Goal: Transaction & Acquisition: Book appointment/travel/reservation

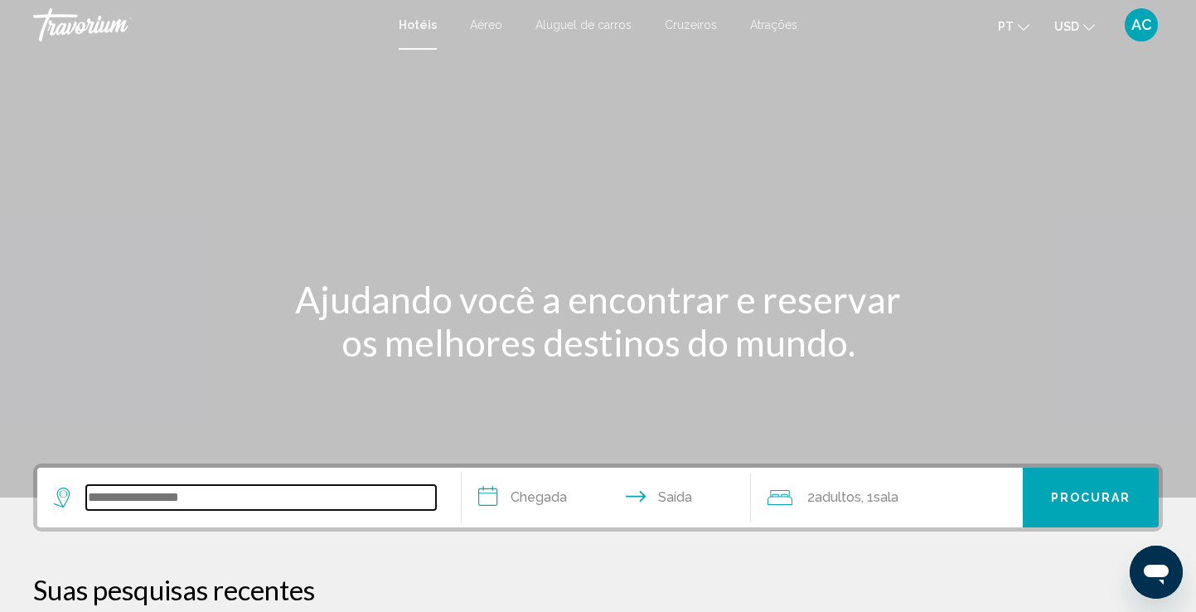
click at [129, 504] on input "Search widget" at bounding box center [261, 497] width 350 height 25
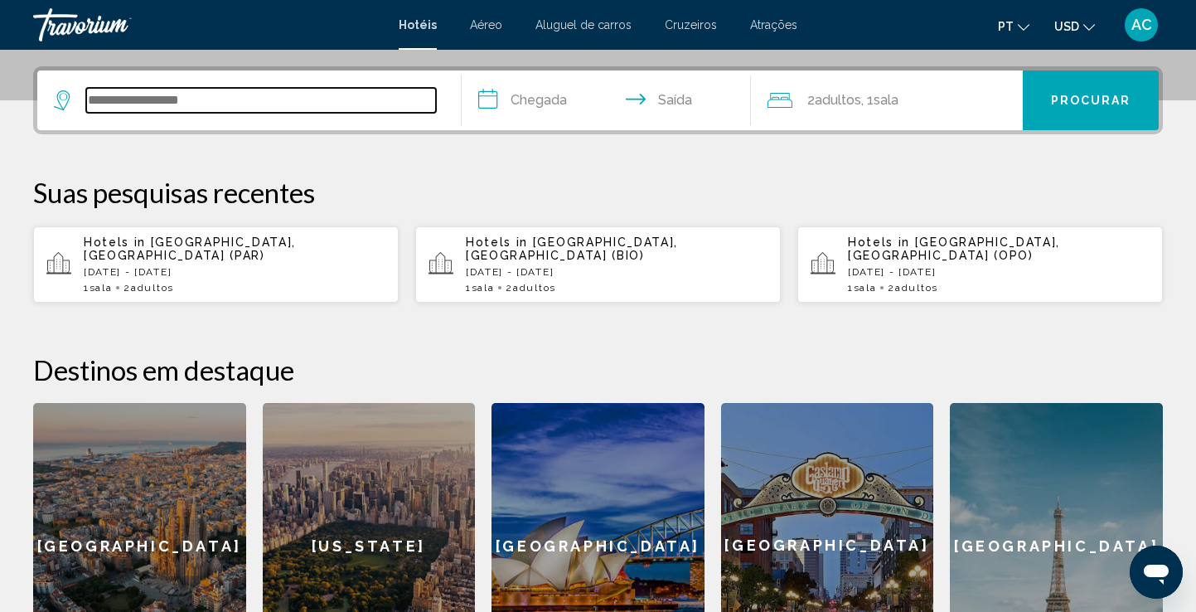
scroll to position [409, 0]
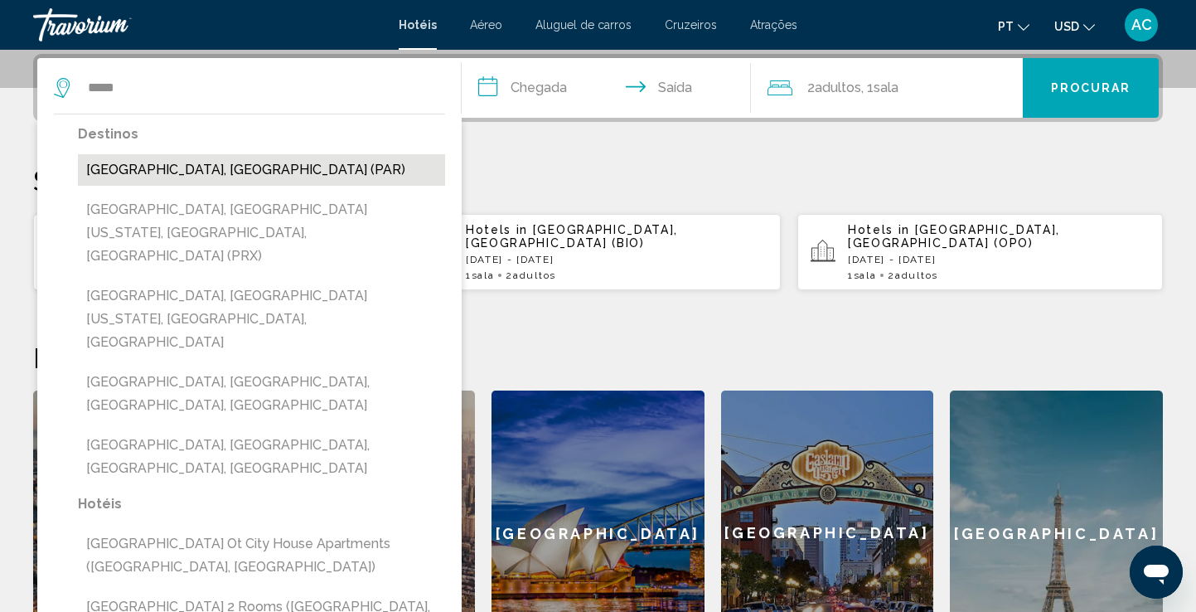
click at [115, 179] on button "[GEOGRAPHIC_DATA], [GEOGRAPHIC_DATA] (PAR)" at bounding box center [261, 169] width 367 height 31
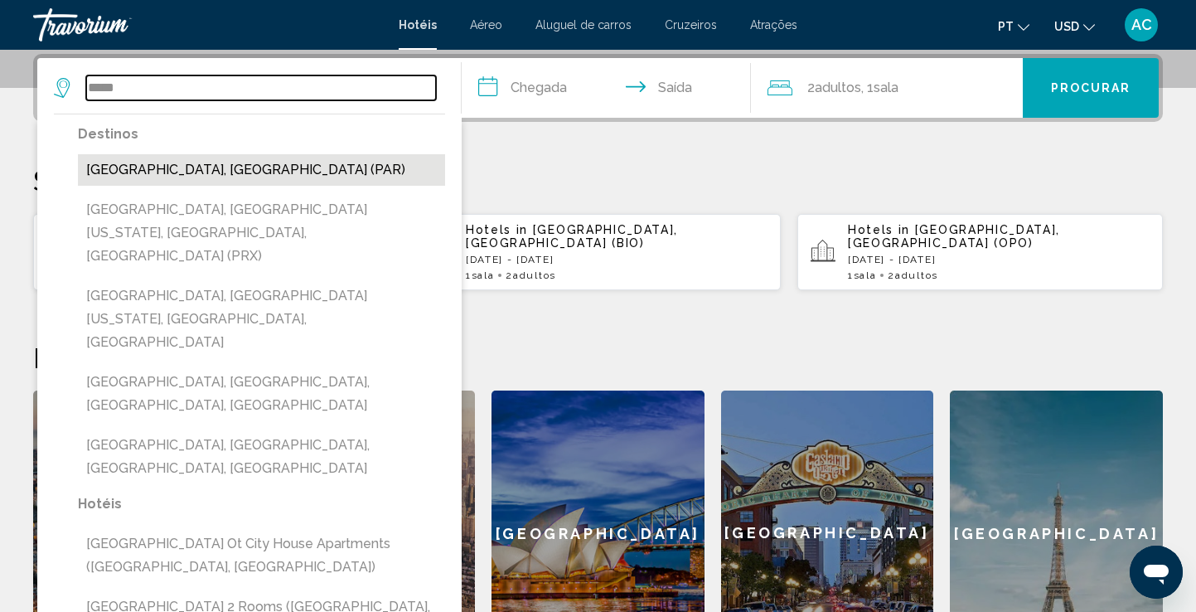
type input "**********"
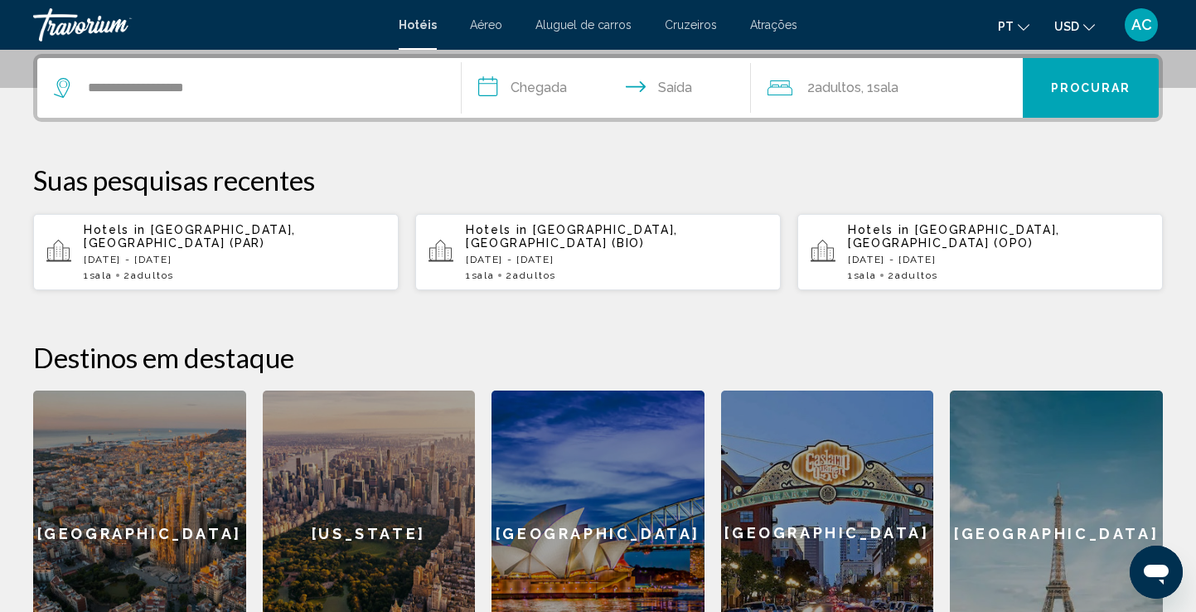
click at [543, 85] on input "**********" at bounding box center [609, 90] width 295 height 65
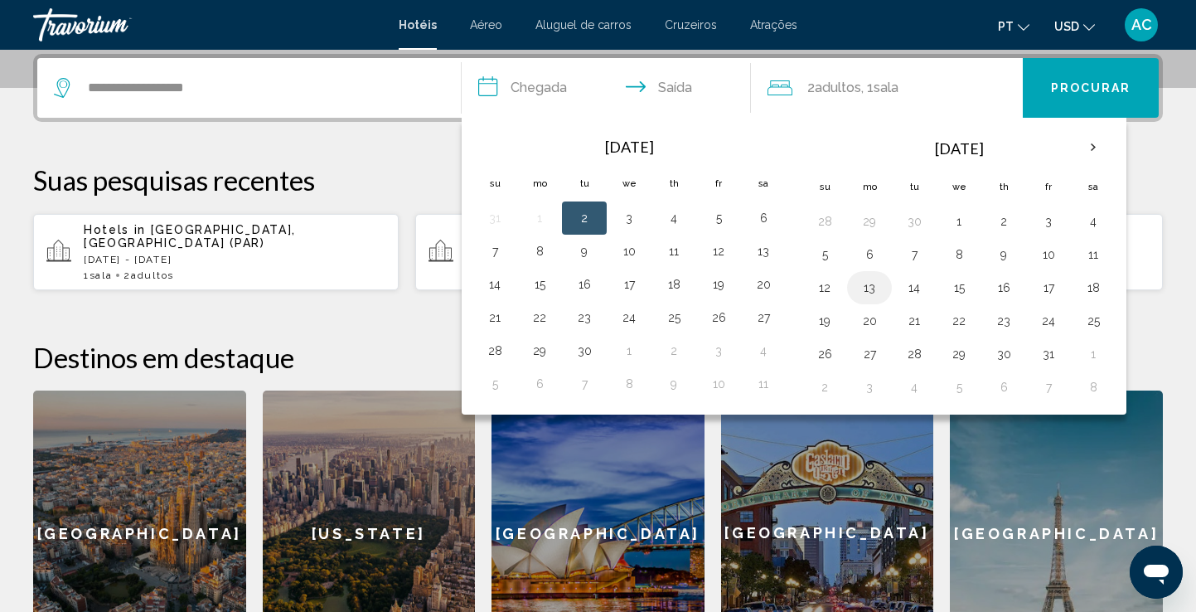
click at [869, 296] on button "13" at bounding box center [869, 287] width 27 height 23
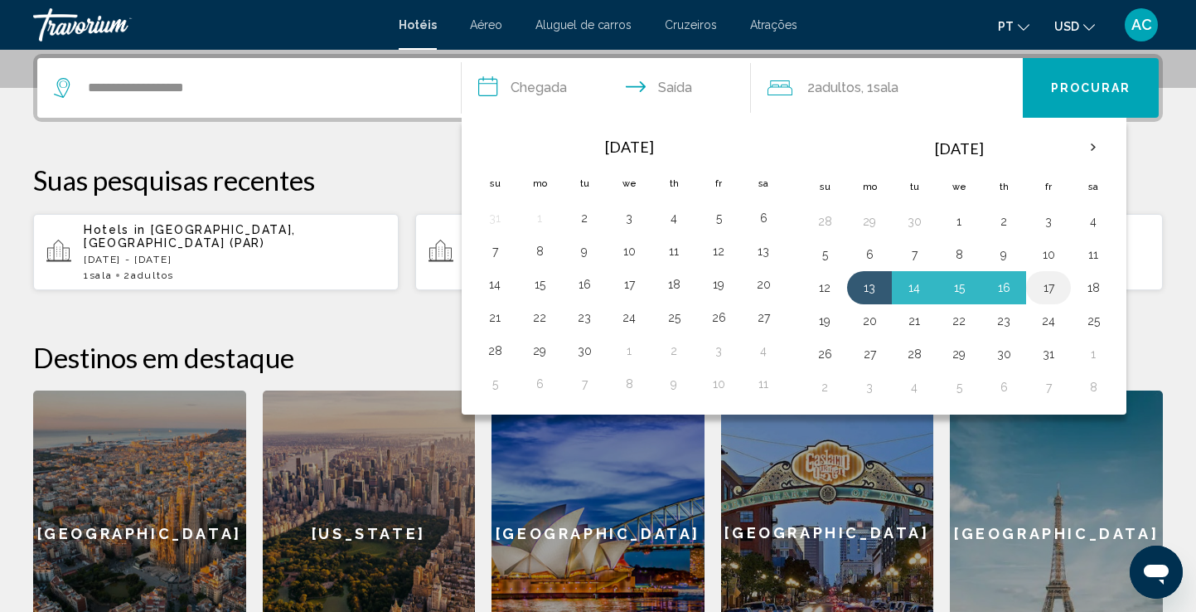
click at [1059, 283] on button "17" at bounding box center [1048, 287] width 27 height 23
type input "**********"
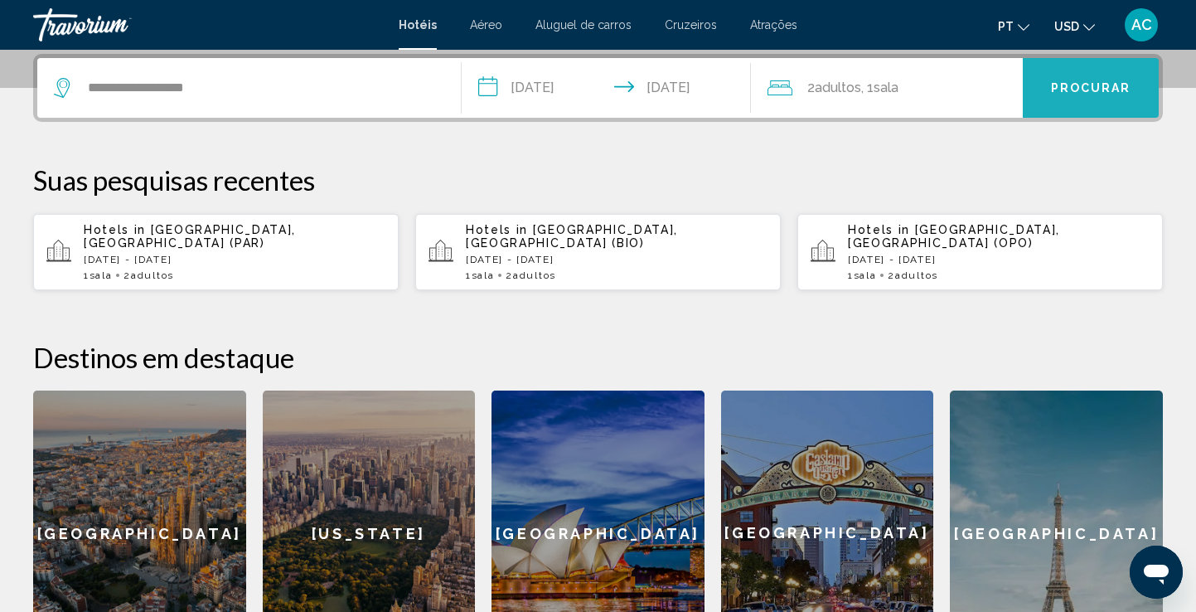
click at [1107, 90] on span "Procurar" at bounding box center [1091, 88] width 80 height 13
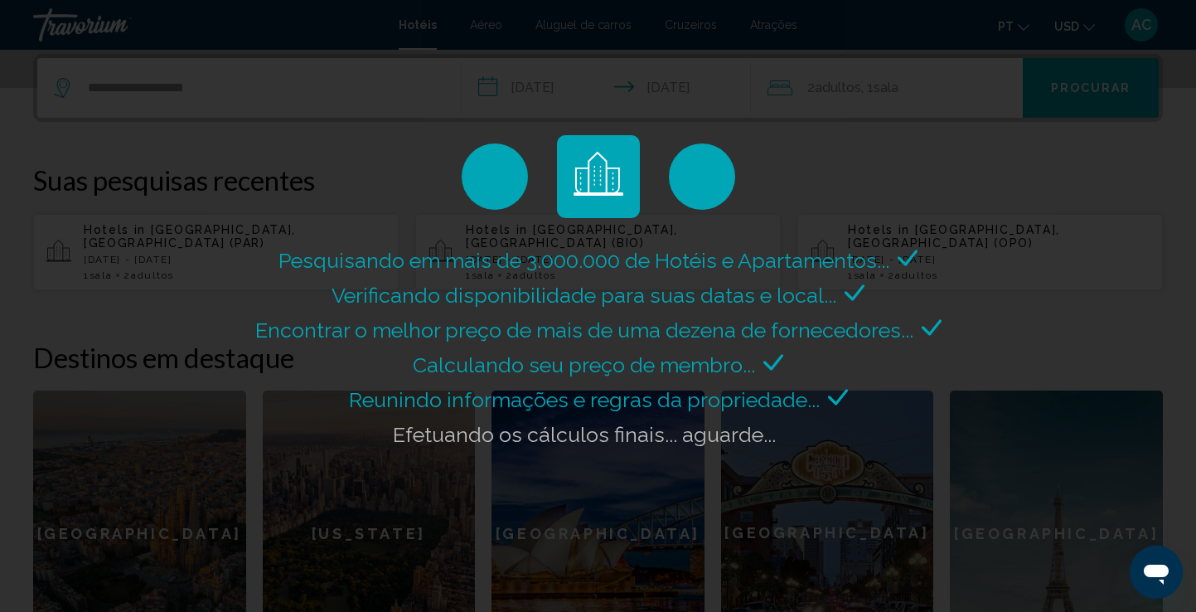
click at [1107, 90] on div "Pesquisando em mais de 3.000.000 de Hotéis e Apartamentos... Verificando dispon…" at bounding box center [598, 306] width 1196 height 612
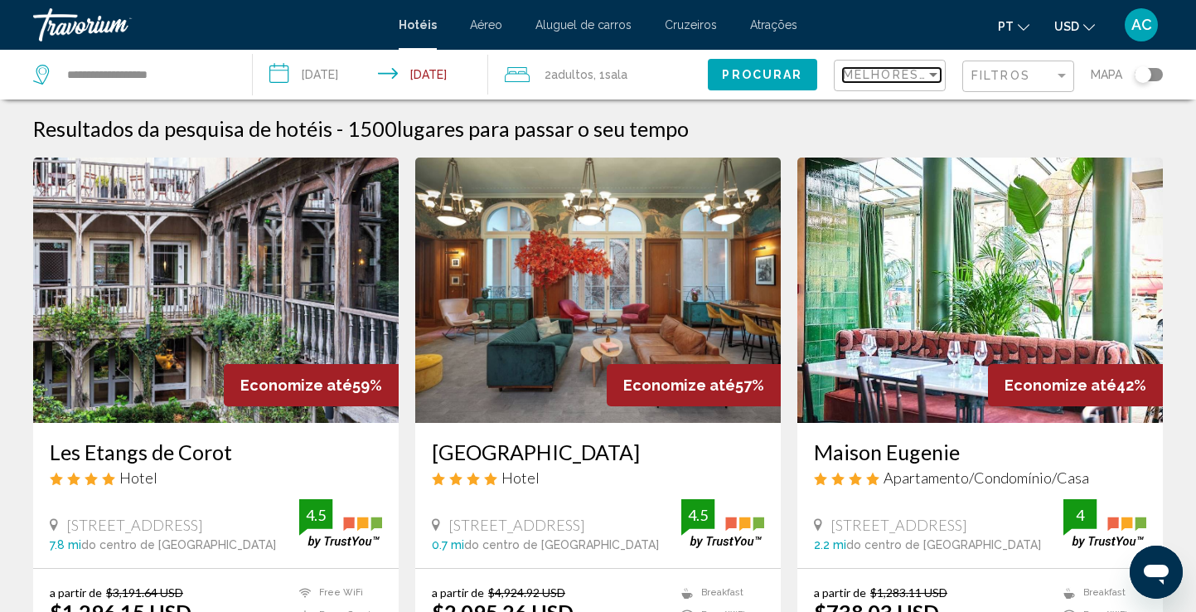
click at [927, 77] on div "Sort by" at bounding box center [933, 74] width 15 height 13
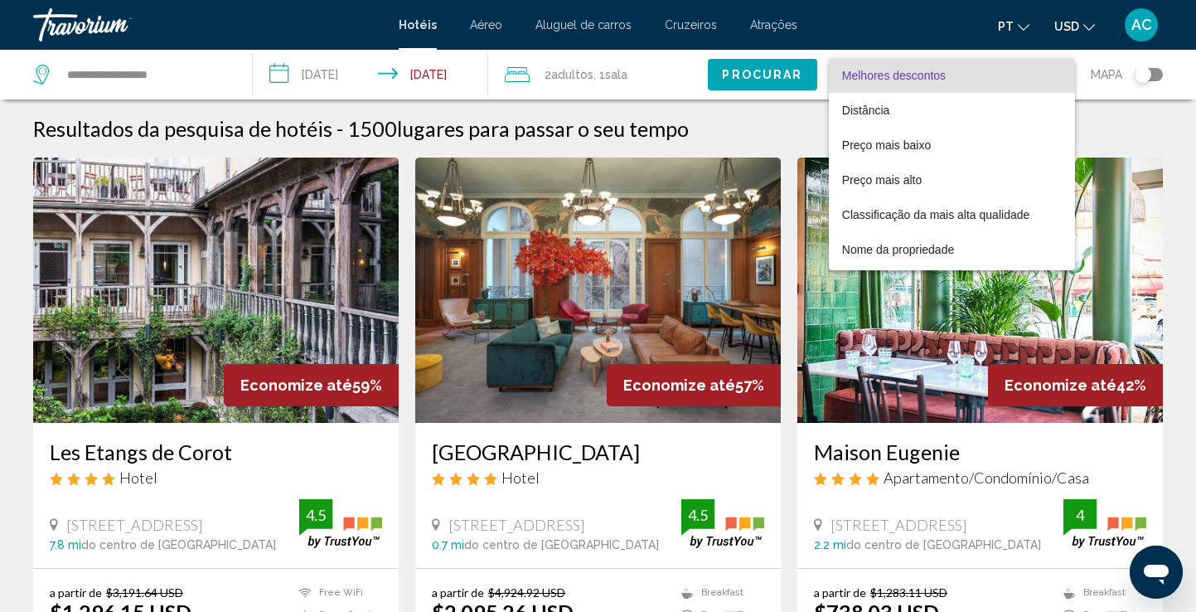
click at [1086, 135] on div at bounding box center [598, 306] width 1196 height 612
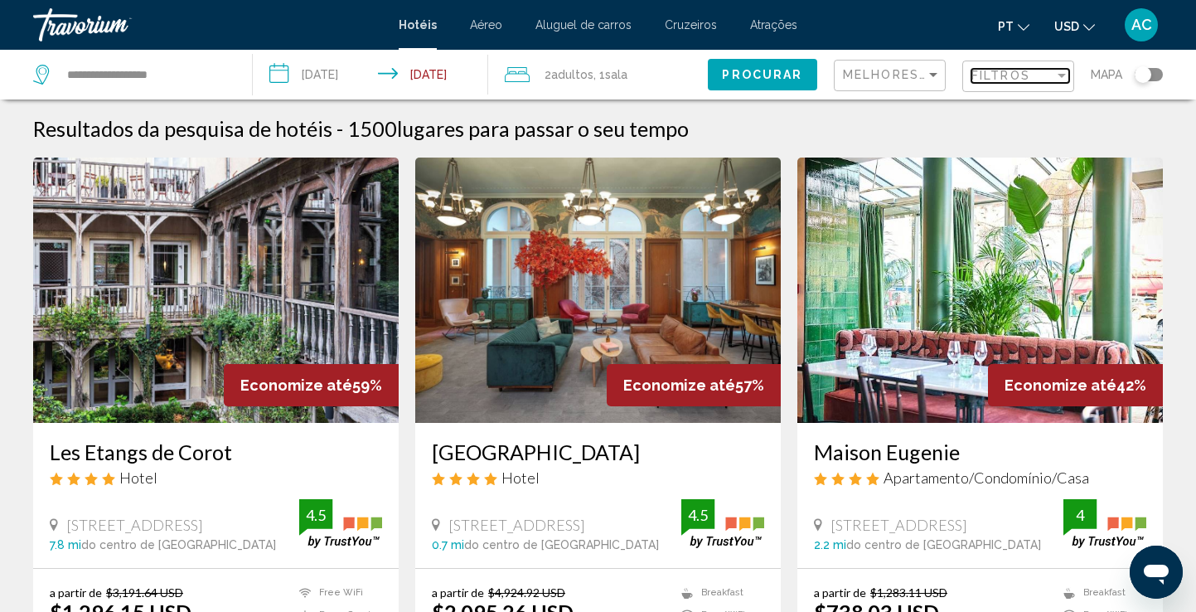
click at [1034, 76] on div "Filtros" at bounding box center [1012, 75] width 83 height 13
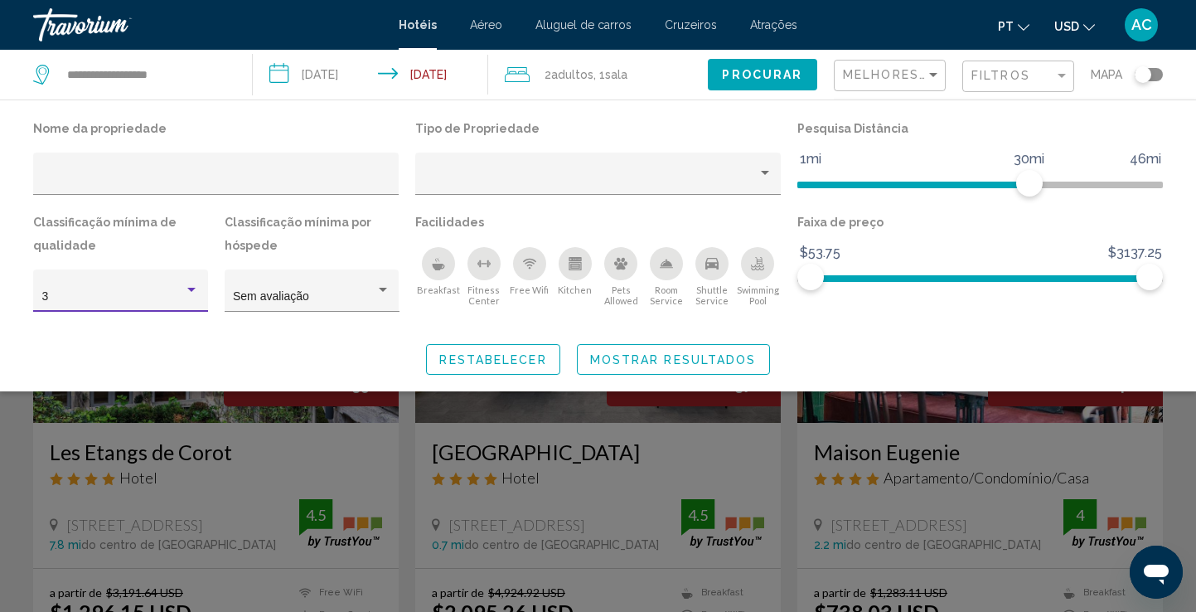
click at [196, 295] on div "Hotel Filters" at bounding box center [191, 289] width 15 height 13
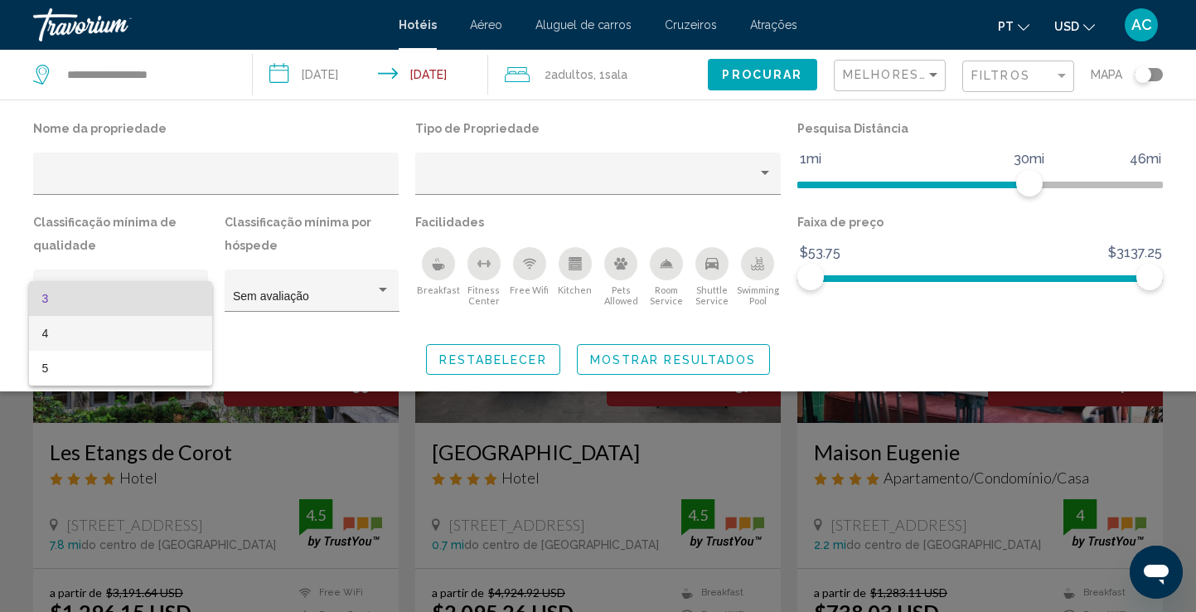
click at [169, 325] on span "4" at bounding box center [120, 333] width 157 height 35
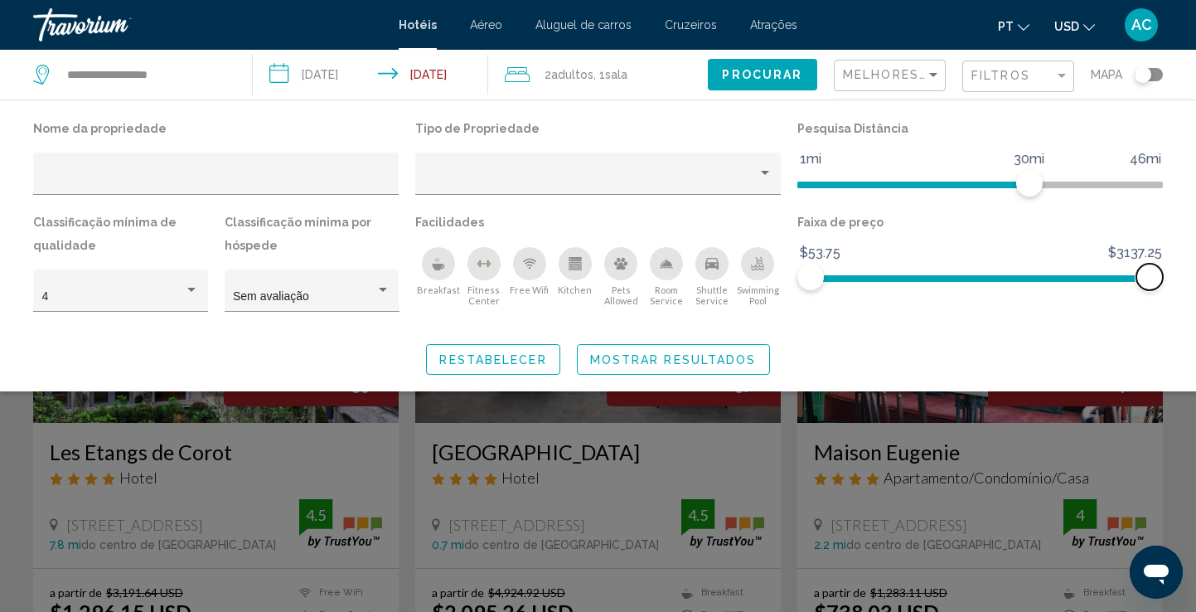
drag, startPoint x: 1155, startPoint y: 269, endPoint x: 1176, endPoint y: 242, distance: 34.8
click at [1176, 243] on div "Nome da propriedade Tipo de Propriedade Pesquisa Distância 1mi 46mi 30mi Classi…" at bounding box center [598, 246] width 1196 height 258
click at [750, 68] on span "Procurar" at bounding box center [762, 73] width 80 height 13
click at [517, 361] on span "Restabelecer" at bounding box center [492, 359] width 107 height 13
click at [638, 362] on span "Mostrar resultados" at bounding box center [673, 359] width 167 height 13
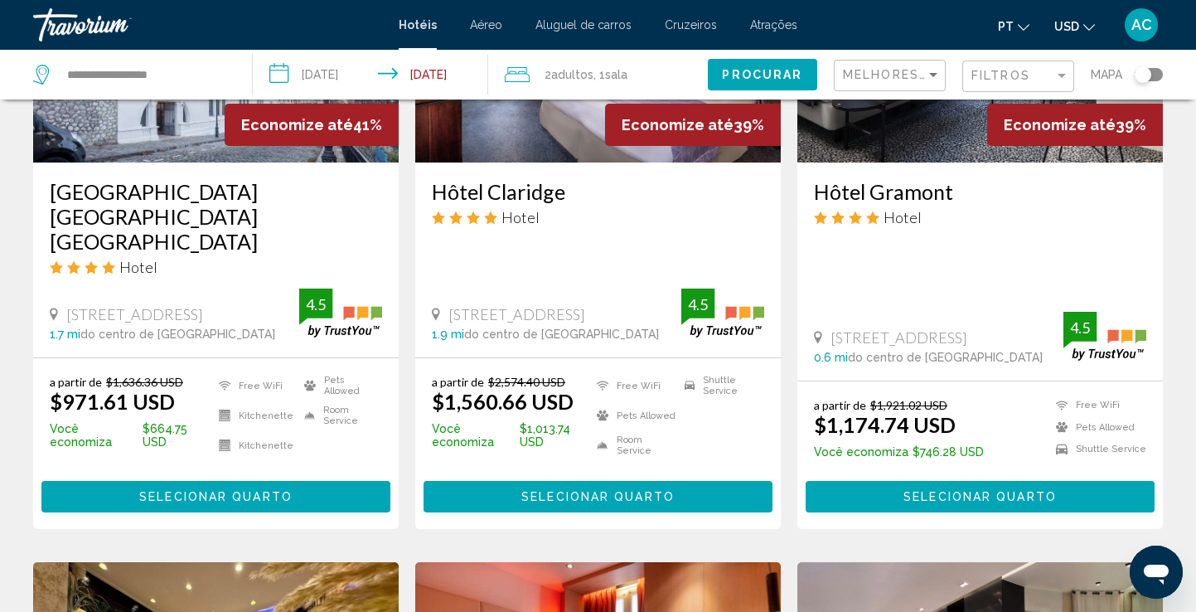
scroll to position [838, 0]
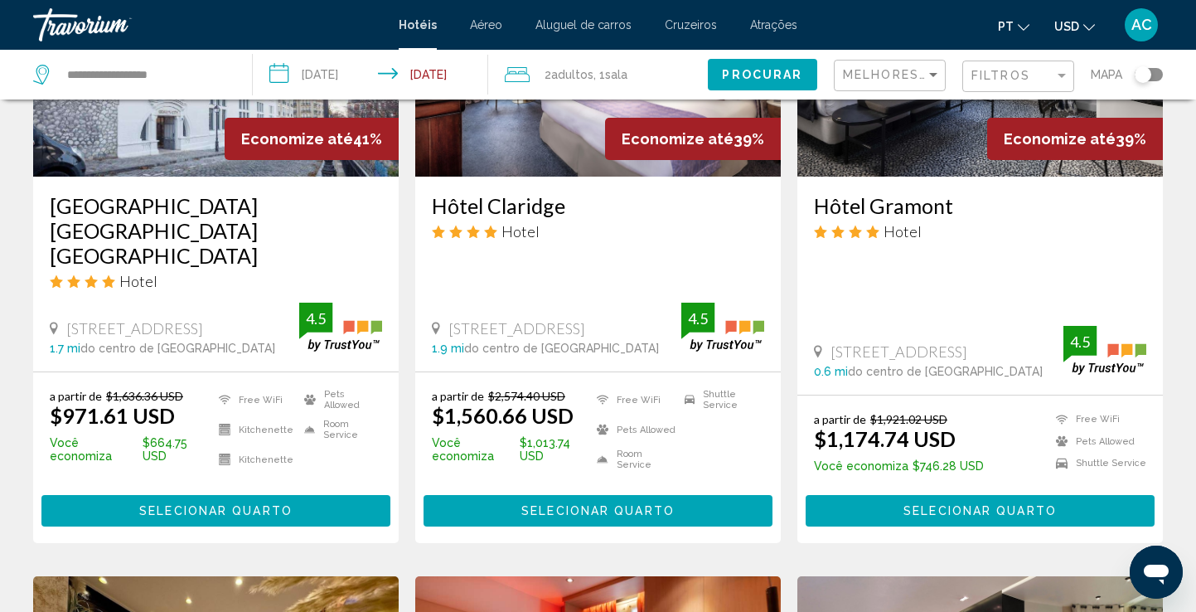
click at [599, 505] on span "Selecionar quarto" at bounding box center [597, 511] width 153 height 13
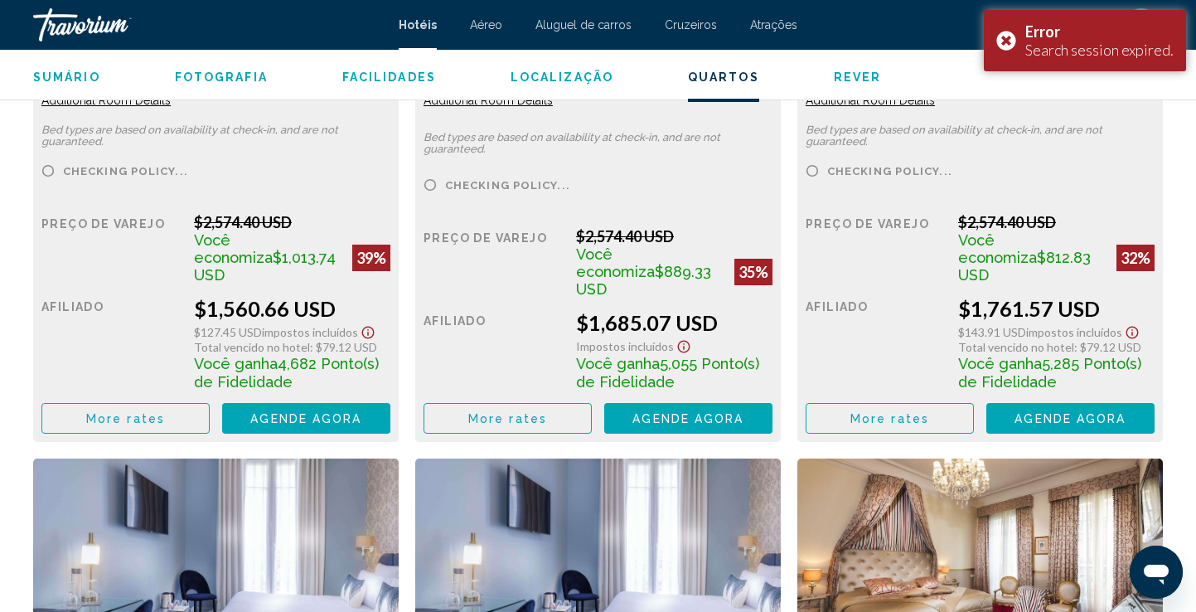
scroll to position [2539, 0]
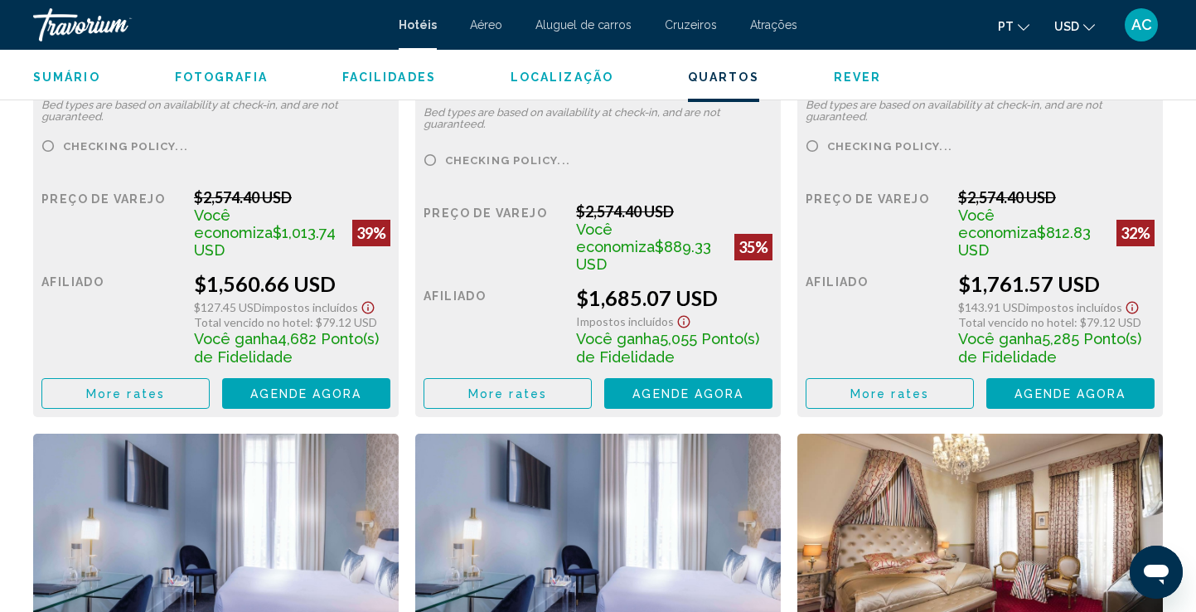
click at [378, 307] on icon "Show Taxes and Fees disclaimer" at bounding box center [368, 307] width 20 height 15
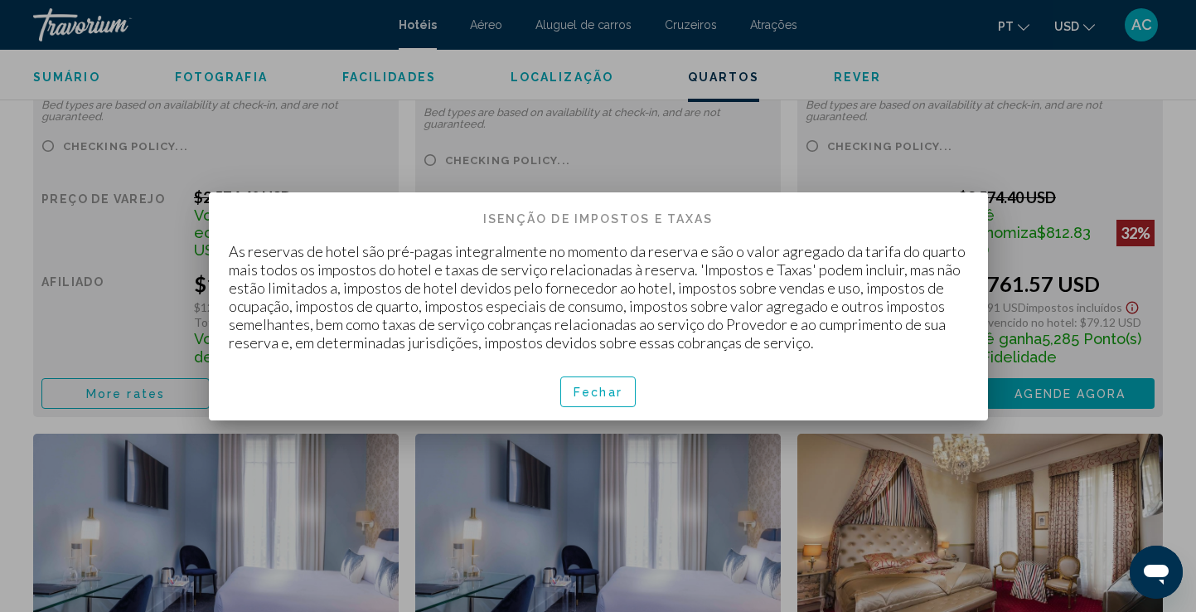
scroll to position [0, 0]
click at [675, 307] on p "As reservas de hotel são pré-pagas integralmente no momento da reserva e são o …" at bounding box center [598, 296] width 739 height 109
click at [589, 400] on button "Fechar" at bounding box center [597, 391] width 75 height 31
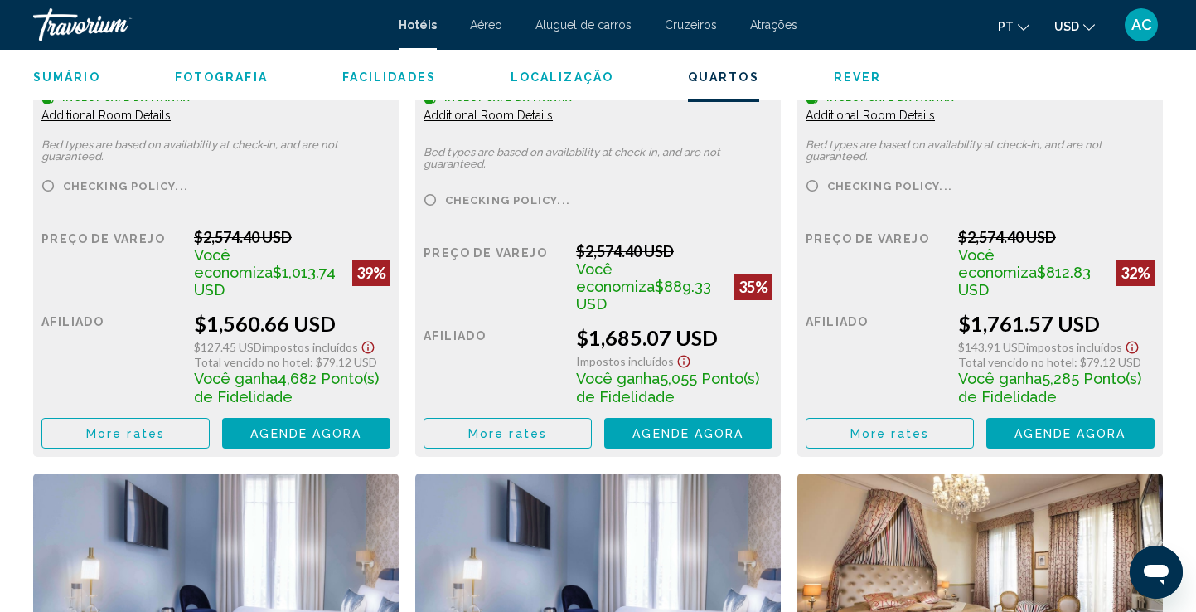
scroll to position [2505, 0]
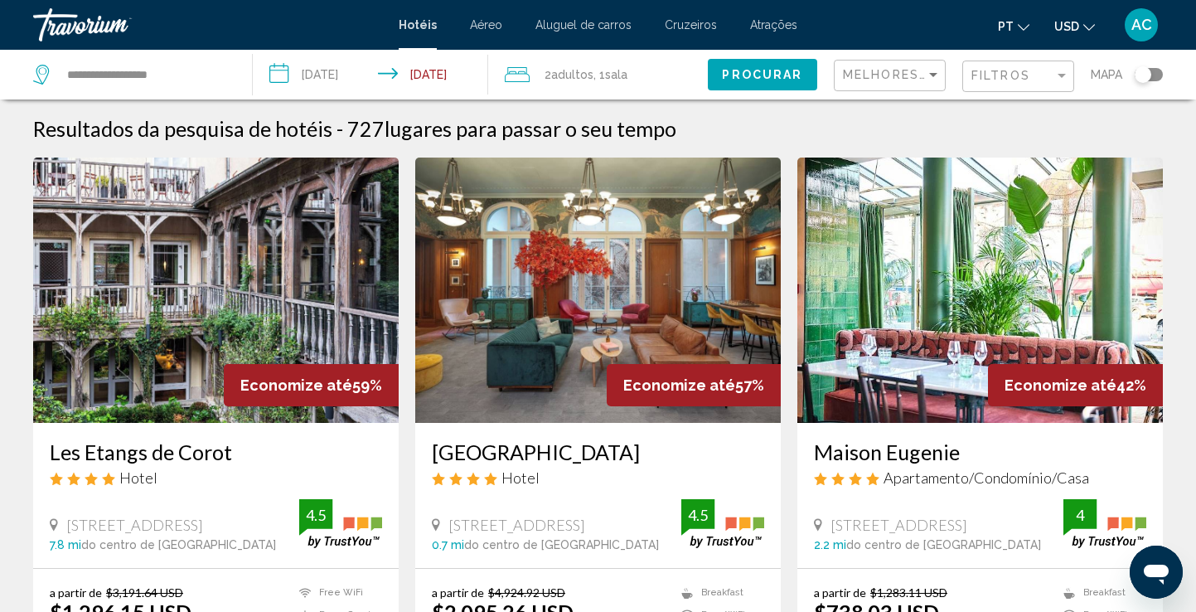
click at [1158, 76] on div "Toggle map" at bounding box center [1149, 74] width 28 height 13
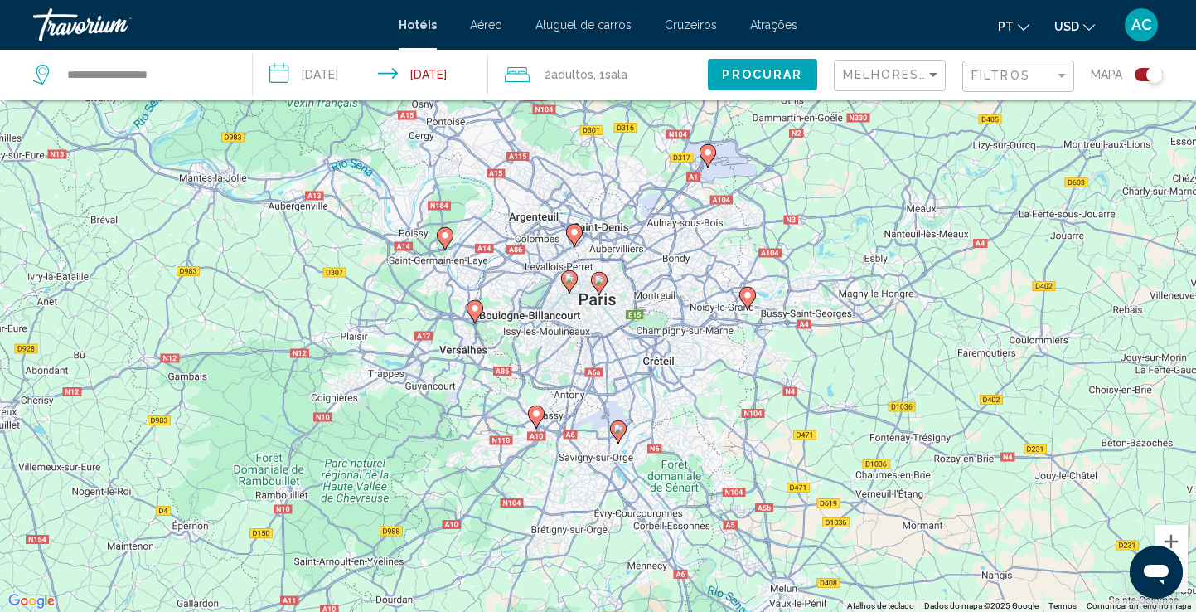
click at [1138, 75] on div "Toggle map" at bounding box center [1149, 74] width 28 height 13
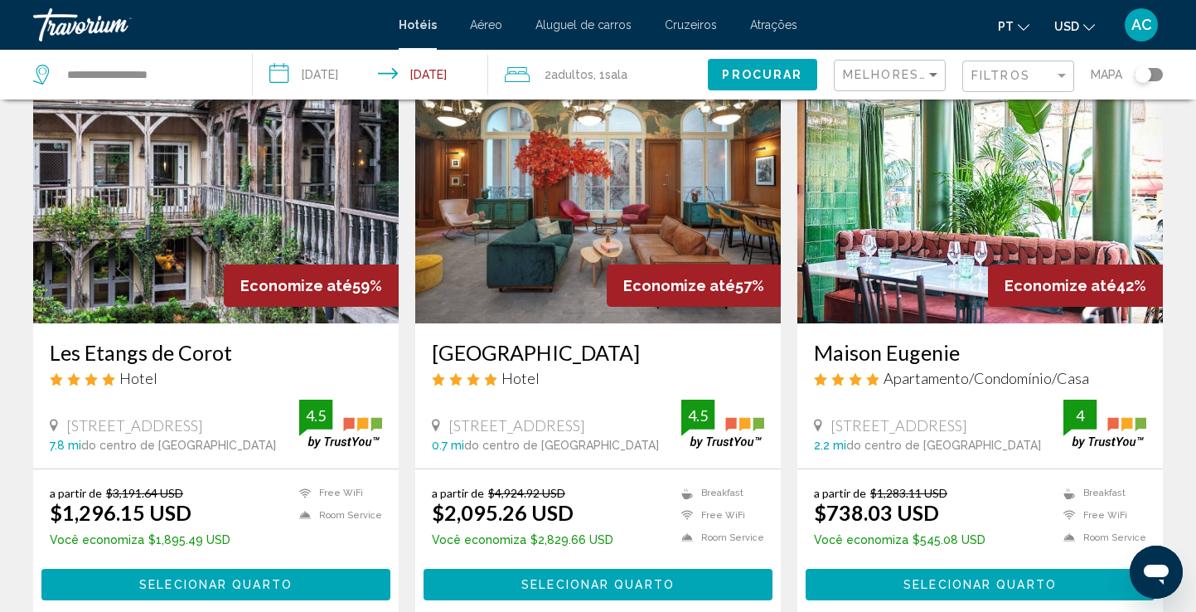
click at [1154, 77] on div "Toggle map" at bounding box center [1149, 74] width 28 height 13
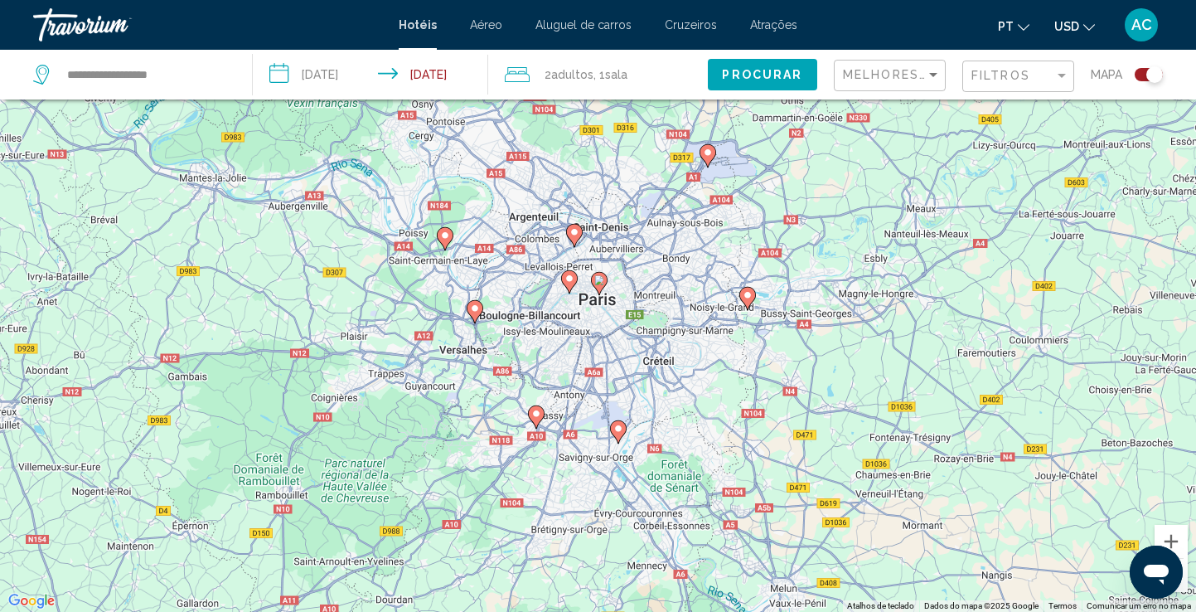
click at [1144, 76] on div "Toggle map" at bounding box center [1149, 74] width 28 height 13
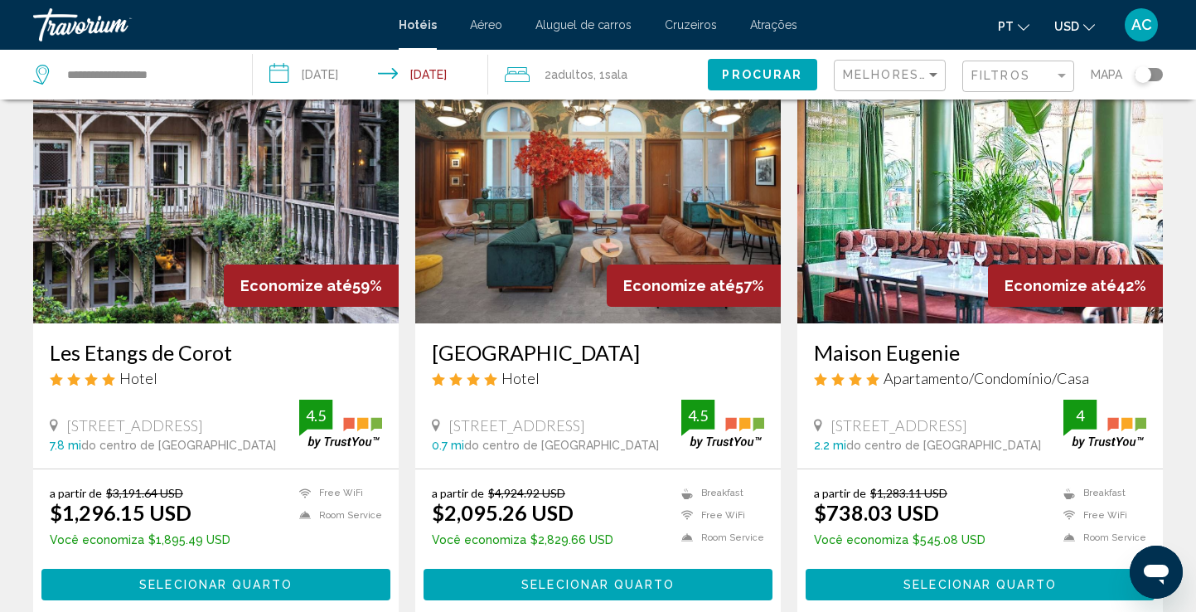
click at [1154, 73] on div "Toggle map" at bounding box center [1149, 74] width 28 height 13
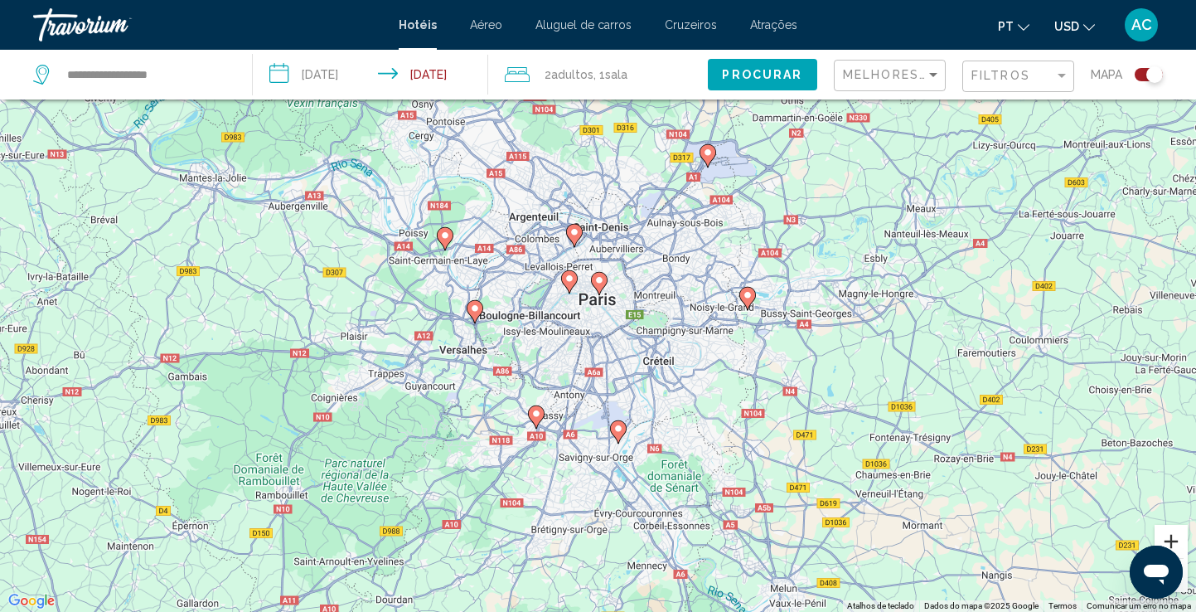
click at [1171, 535] on button "Ampliar" at bounding box center [1171, 541] width 33 height 33
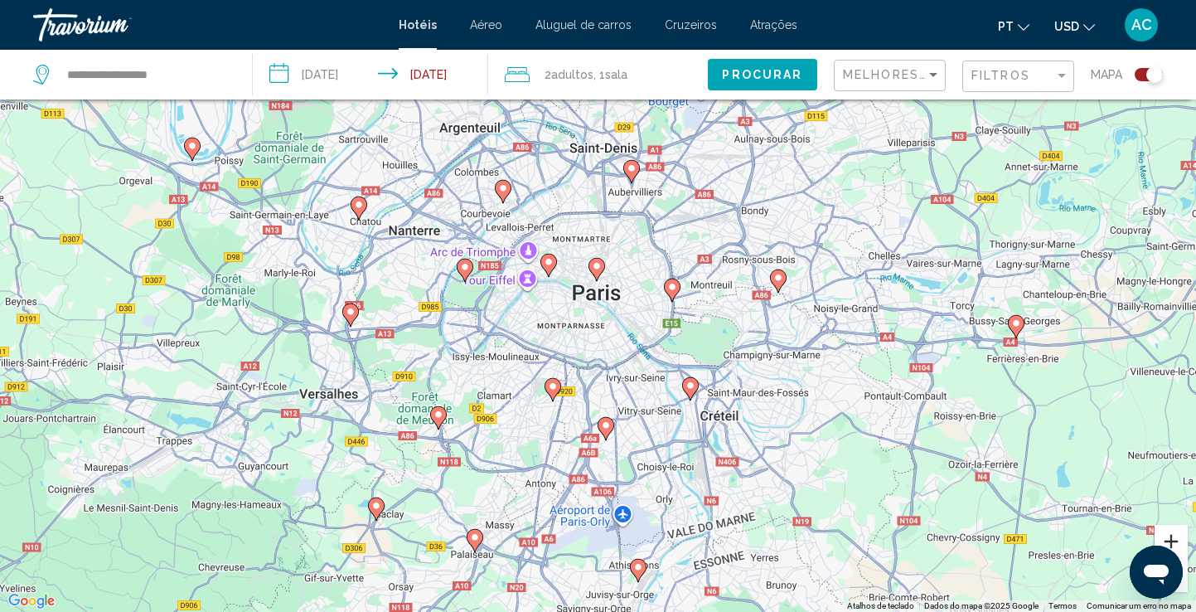
click at [1171, 535] on button "Ampliar" at bounding box center [1171, 541] width 33 height 33
